Goal: Entertainment & Leisure: Consume media (video, audio)

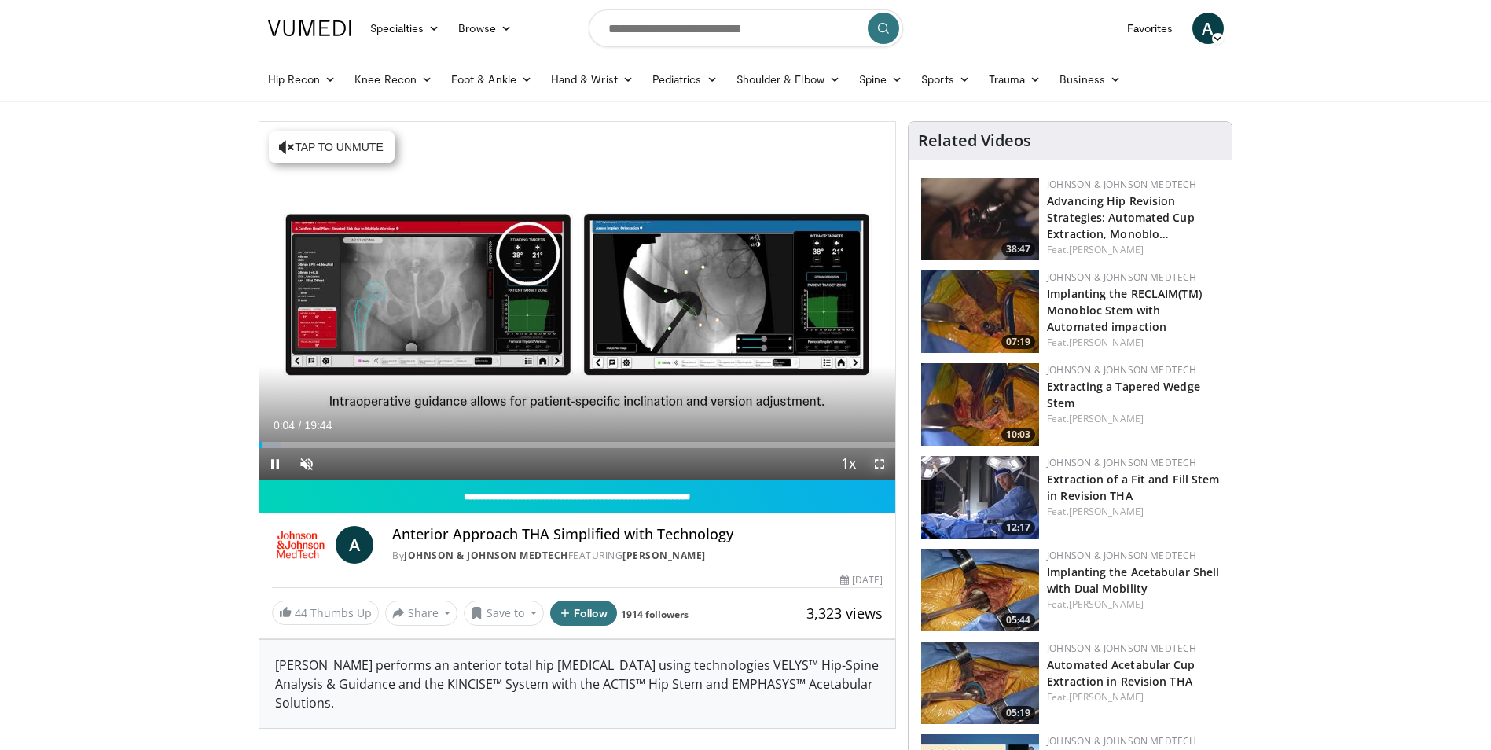
click at [878, 463] on span "Video Player" at bounding box center [879, 463] width 31 height 31
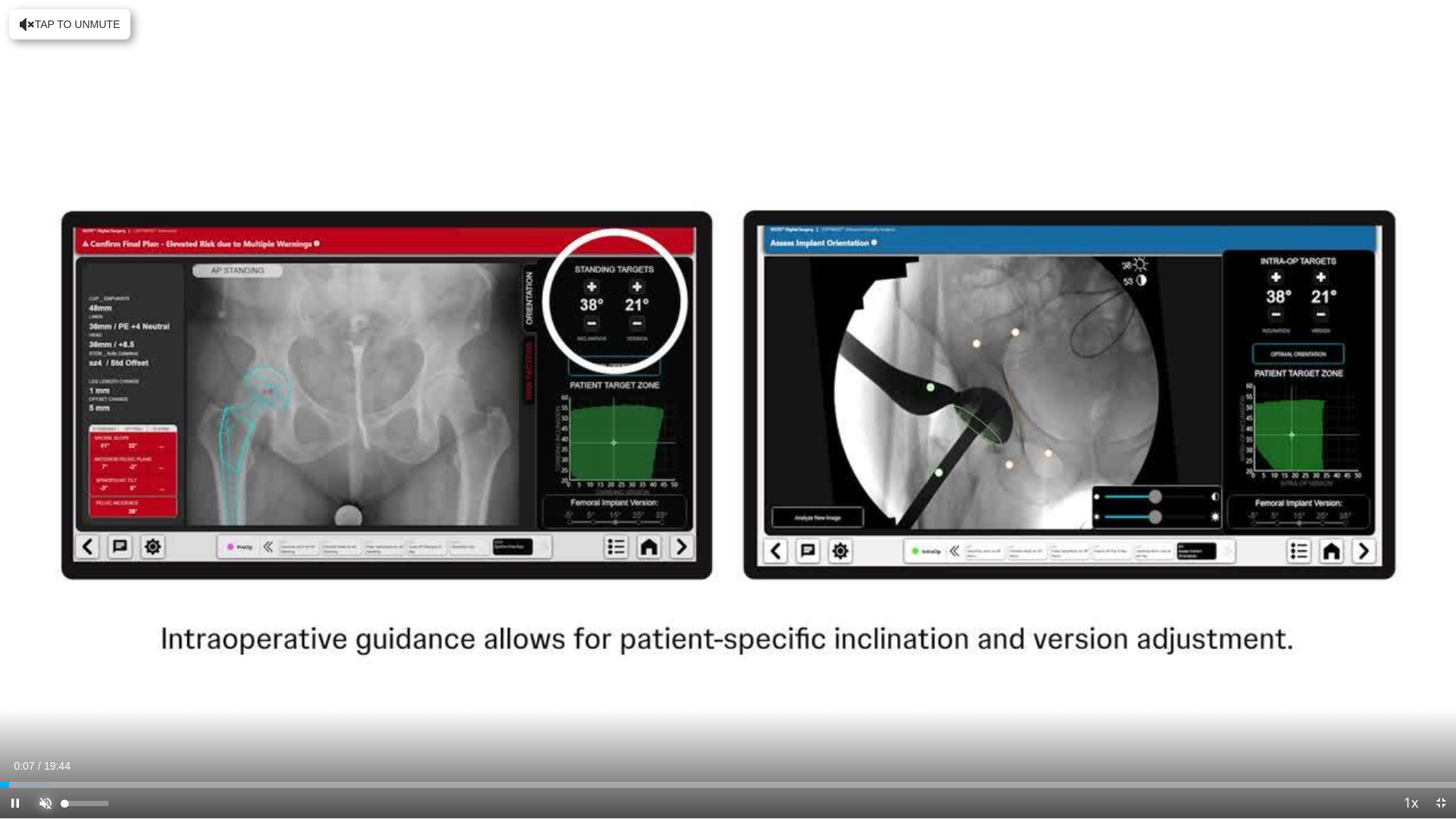
click at [41, 723] on span "Video Player" at bounding box center [44, 803] width 30 height 30
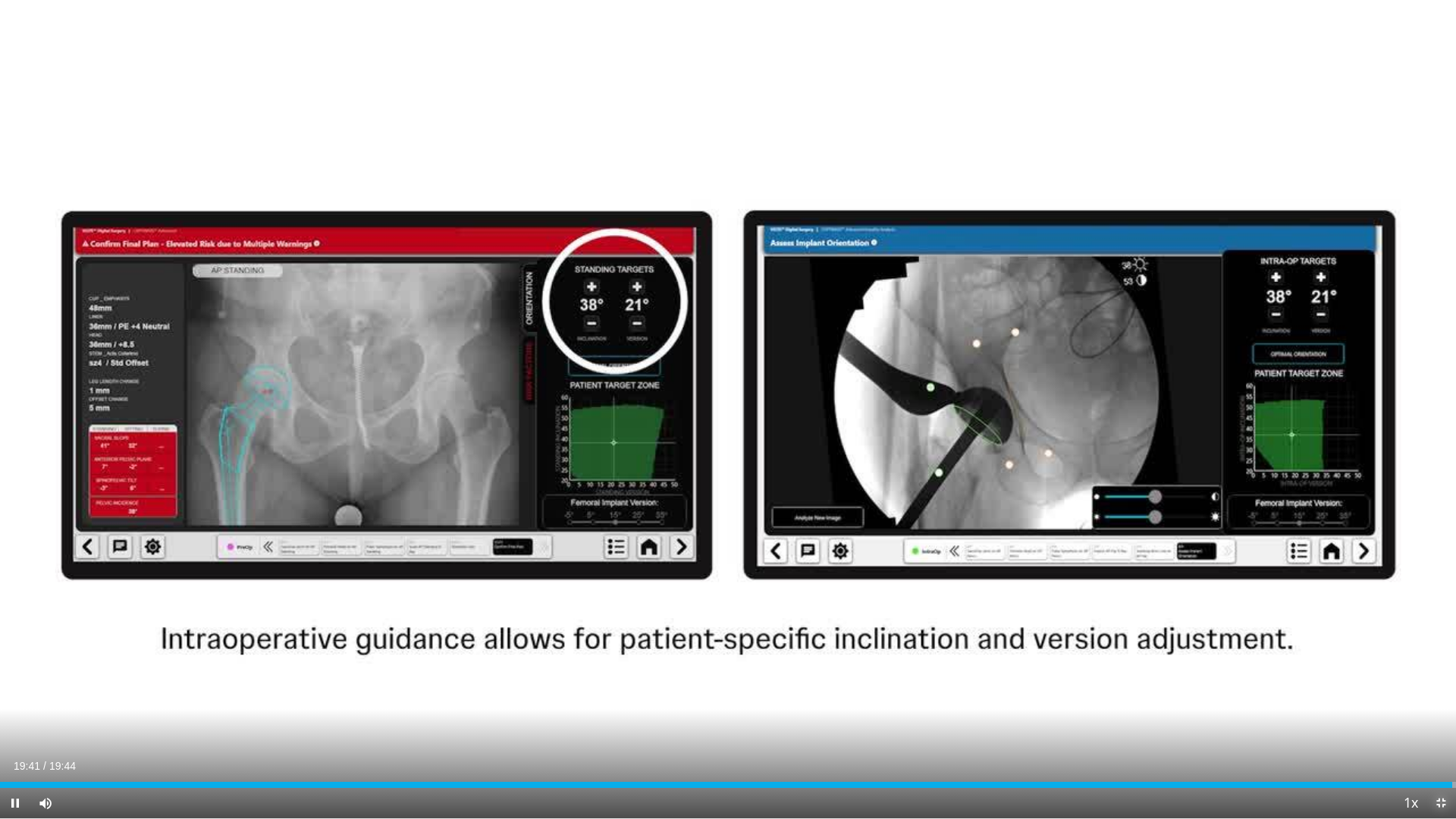
click at [1438, 723] on span "Video Player" at bounding box center [1440, 803] width 30 height 30
